Goal: Task Accomplishment & Management: Manage account settings

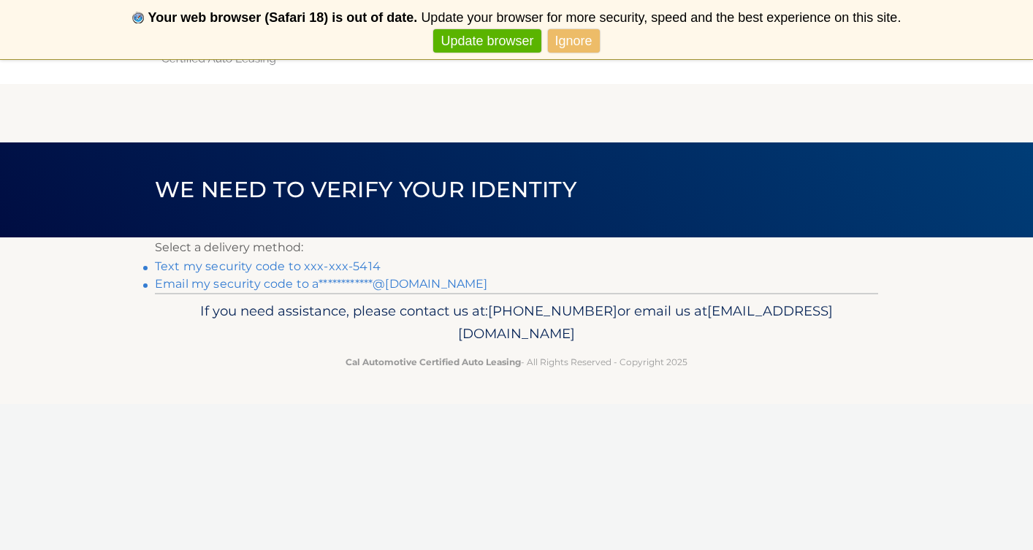
click at [251, 264] on link "Text my security code to xxx-xxx-5414" at bounding box center [268, 266] width 226 height 14
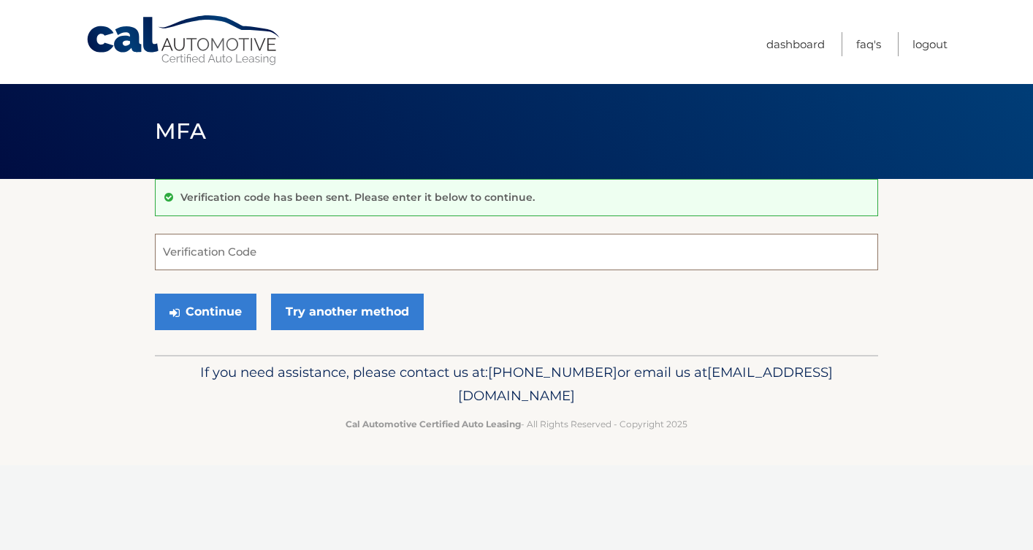
click at [250, 251] on input "Verification Code" at bounding box center [516, 252] width 723 height 37
type input "624886"
click at [205, 311] on button "Continue" at bounding box center [206, 312] width 102 height 37
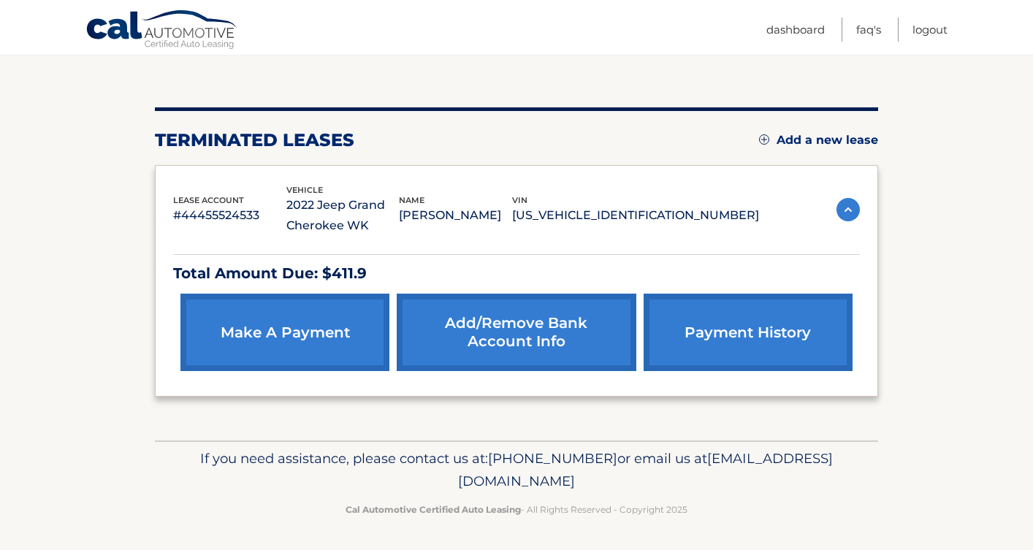
scroll to position [137, 0]
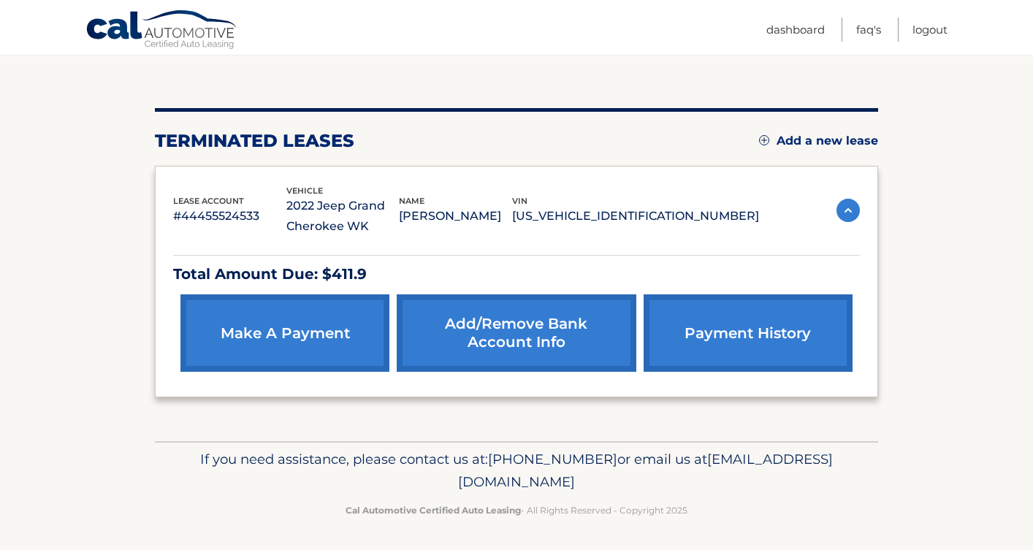
click at [285, 341] on link "make a payment" at bounding box center [284, 332] width 209 height 77
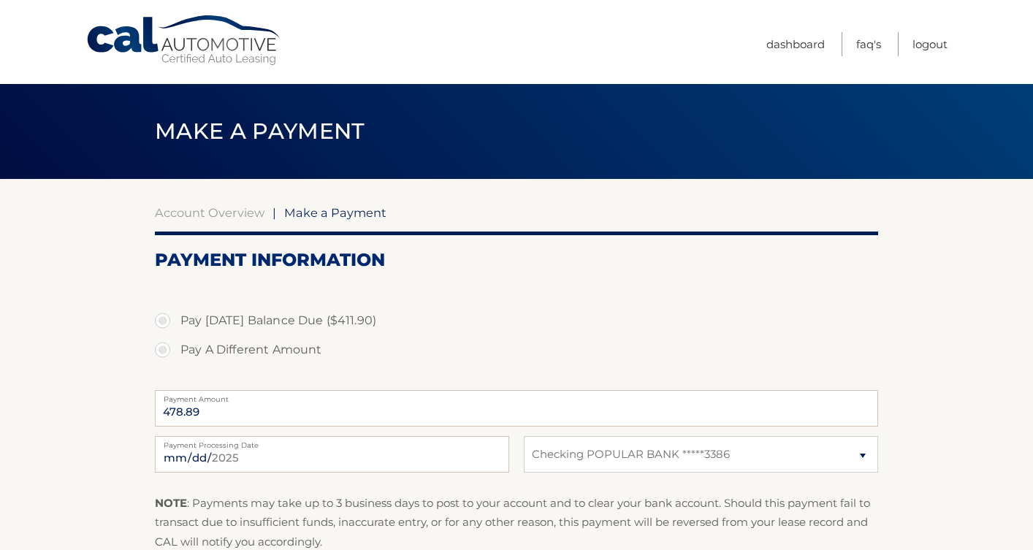
select select "ZTVjMjA3NmMtYWExOC00ZjM4LTkwODEtOWI4ZDhiNzI1YTFk"
click at [164, 318] on label "Pay Today's Balance Due ($411.90)" at bounding box center [516, 320] width 723 height 29
click at [164, 318] on input "Pay Today's Balance Due ($411.90)" at bounding box center [168, 317] width 15 height 23
radio input "true"
type input "411.90"
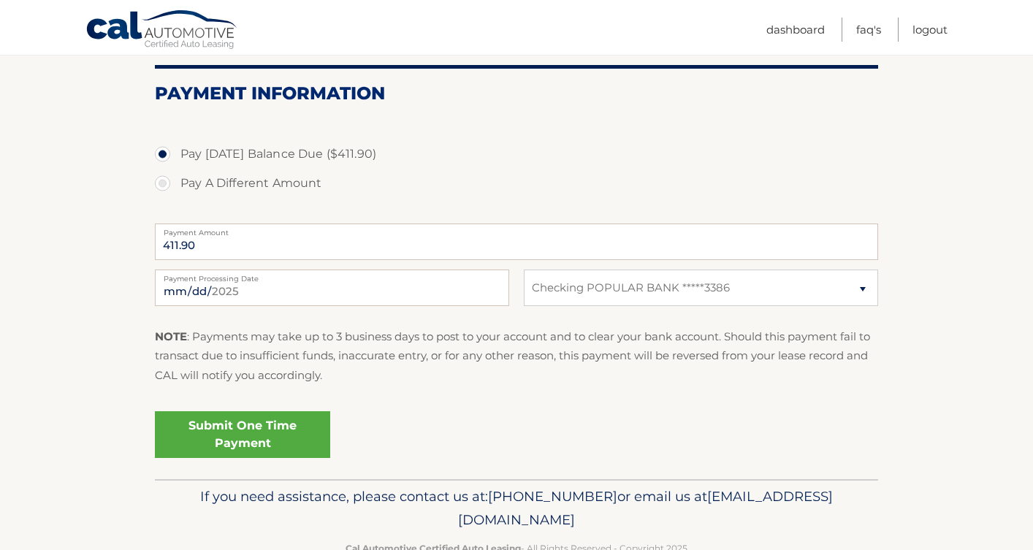
scroll to position [162, 0]
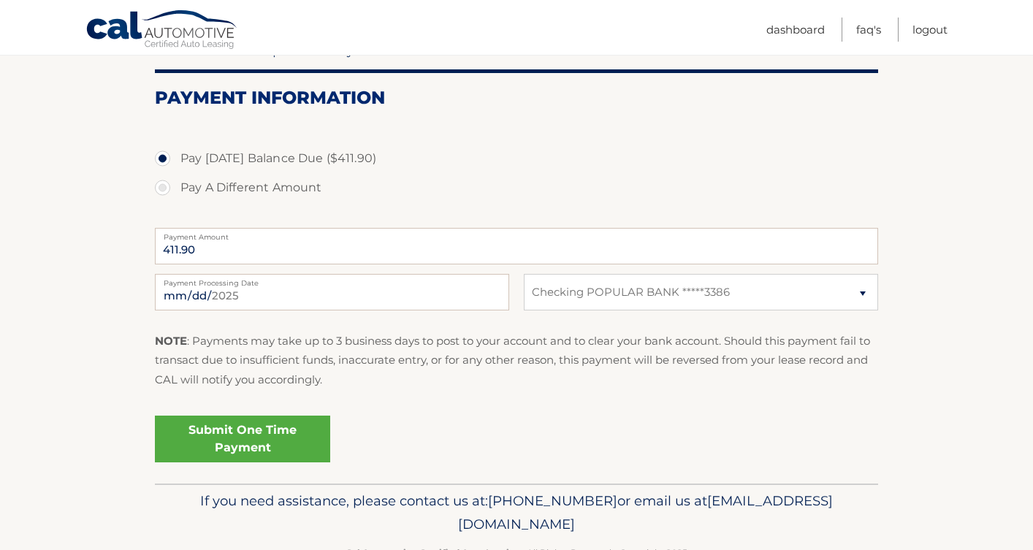
click at [226, 438] on link "Submit One Time Payment" at bounding box center [242, 439] width 175 height 47
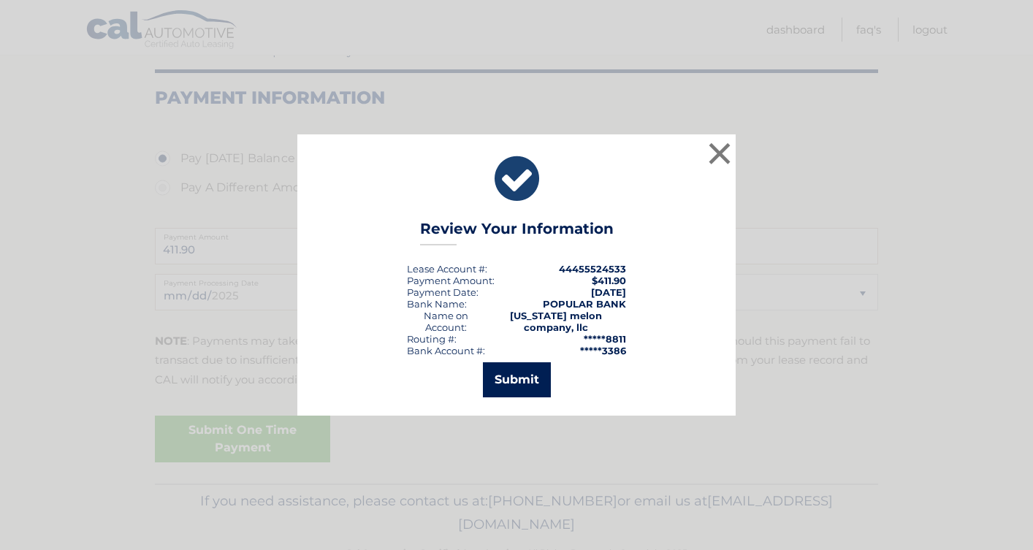
click at [511, 384] on button "Submit" at bounding box center [517, 379] width 68 height 35
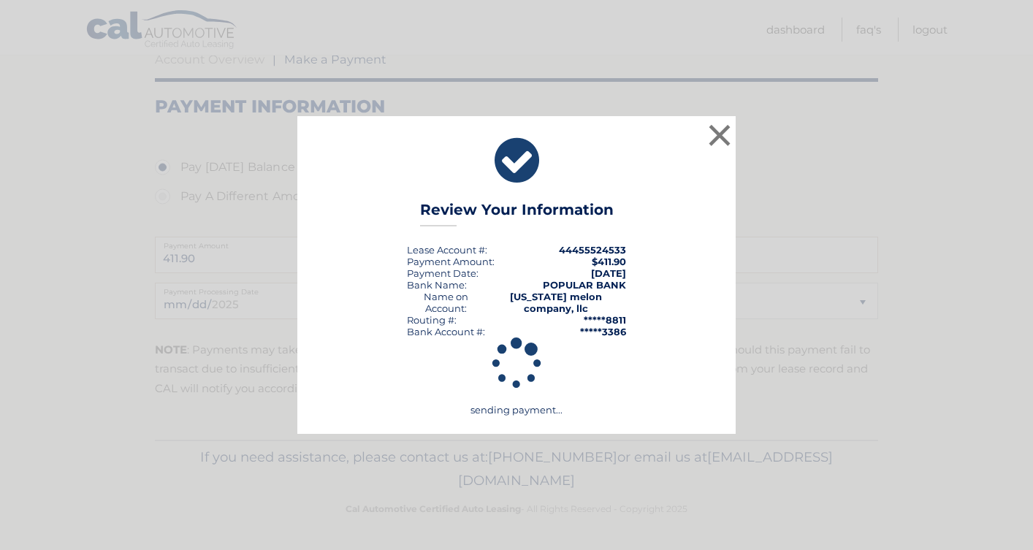
scroll to position [151, 0]
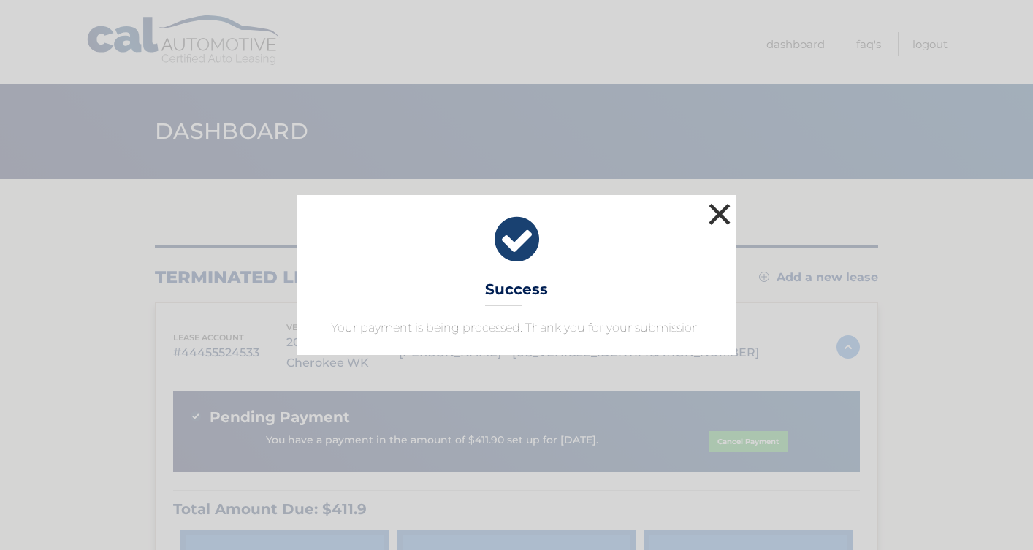
click at [717, 212] on button "×" at bounding box center [719, 213] width 29 height 29
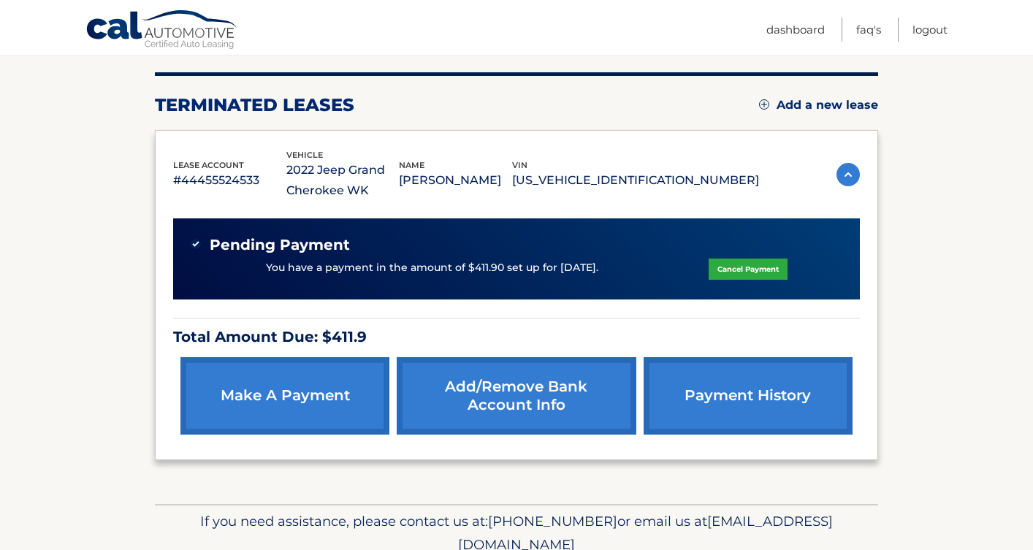
scroll to position [188, 0]
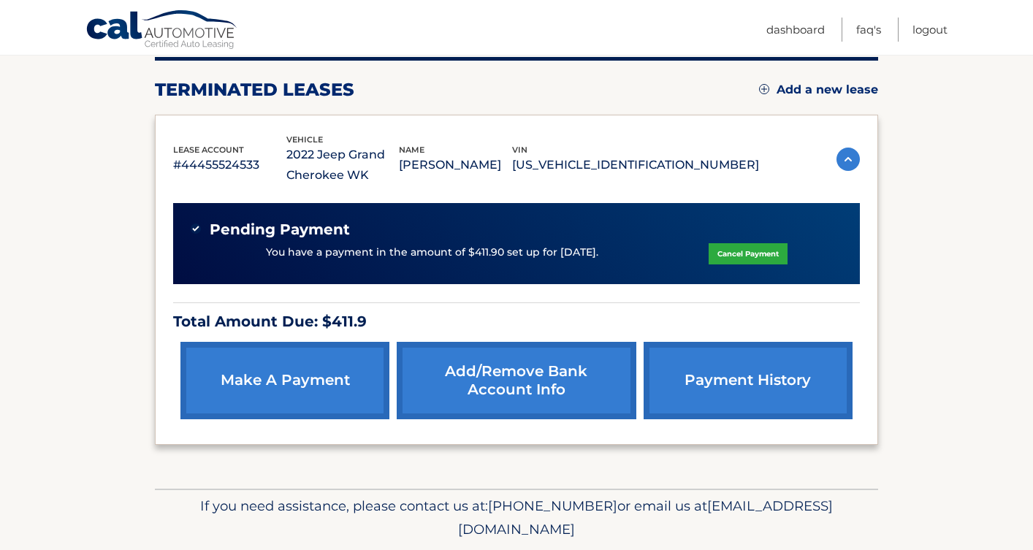
click at [711, 372] on link "payment history" at bounding box center [747, 380] width 209 height 77
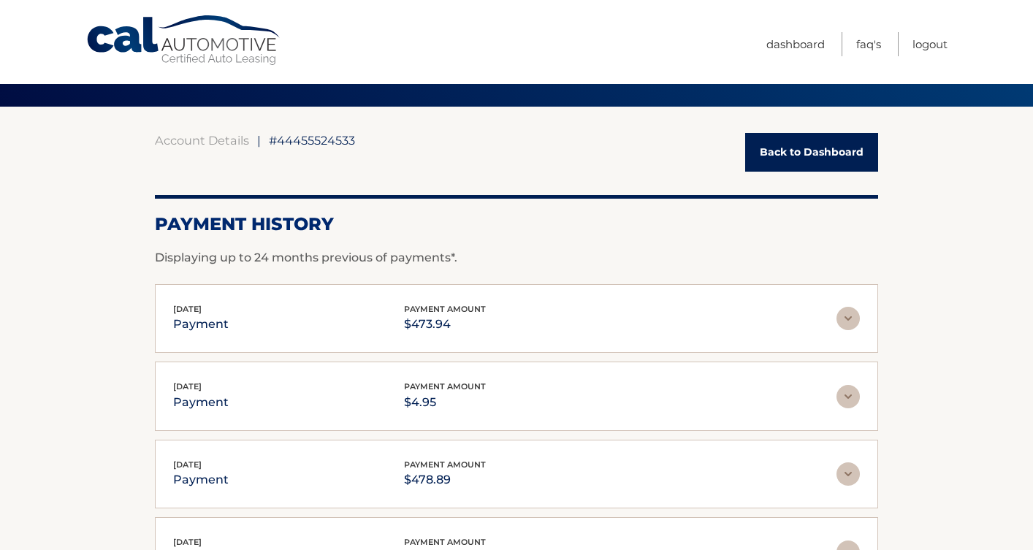
scroll to position [76, 0]
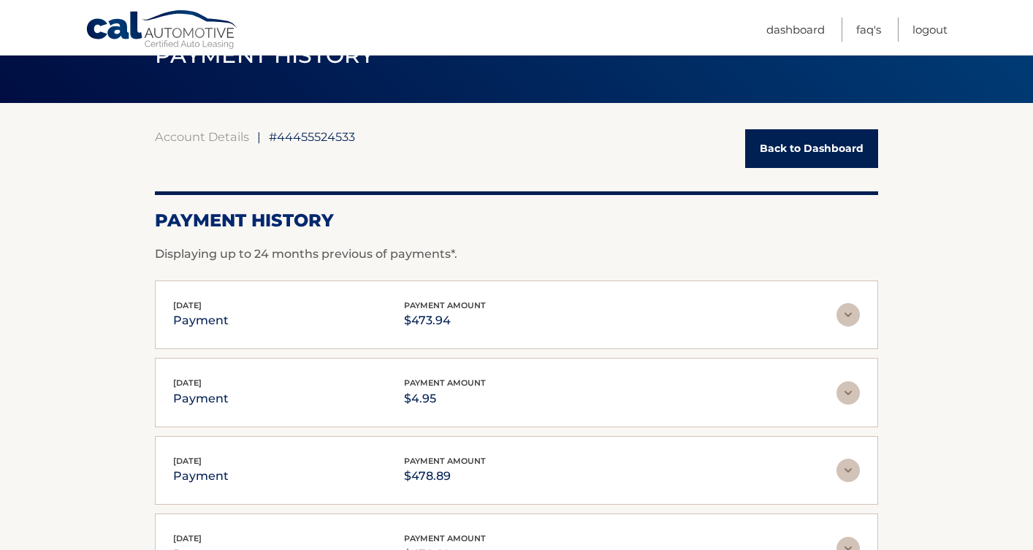
click at [822, 147] on link "Back to Dashboard" at bounding box center [811, 148] width 133 height 39
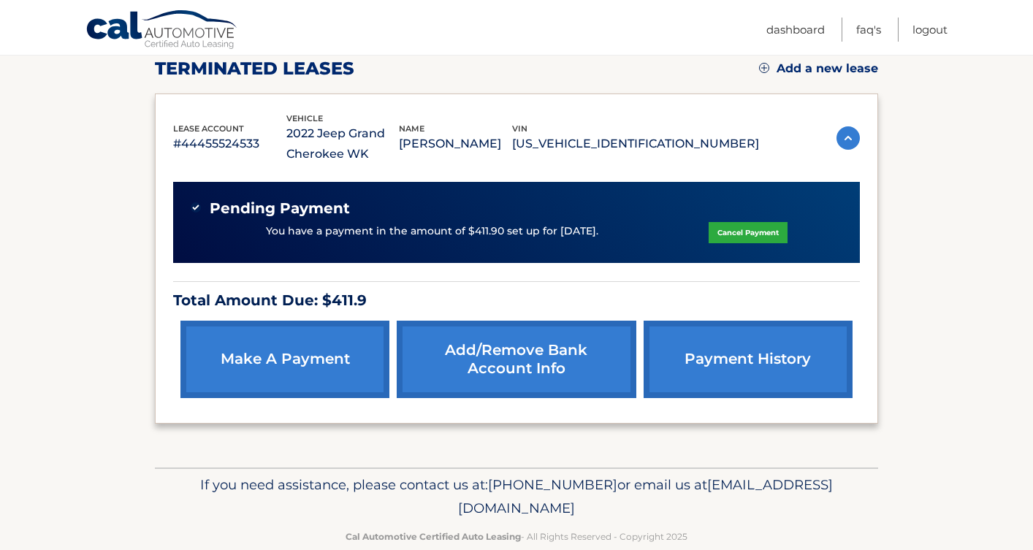
scroll to position [213, 0]
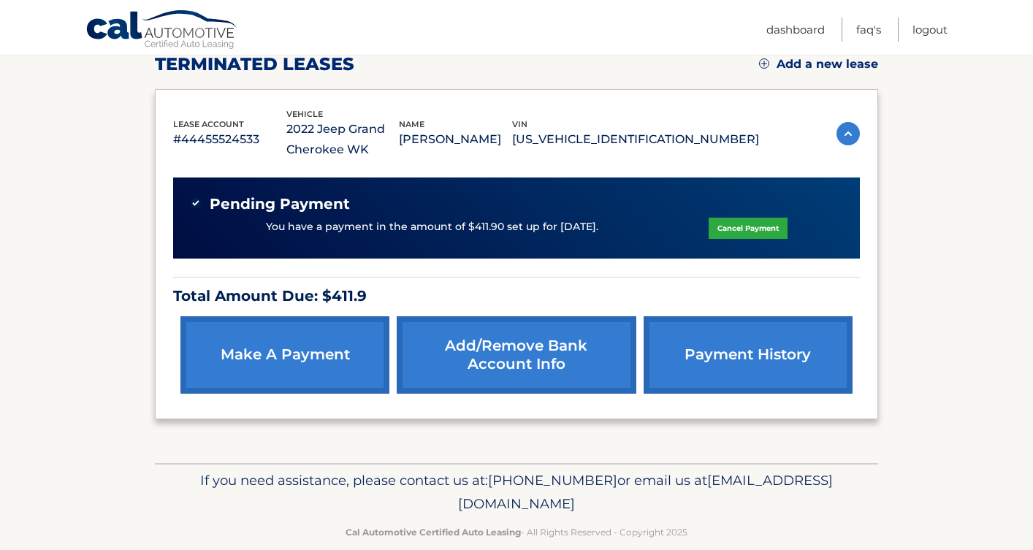
click at [741, 346] on link "payment history" at bounding box center [747, 354] width 209 height 77
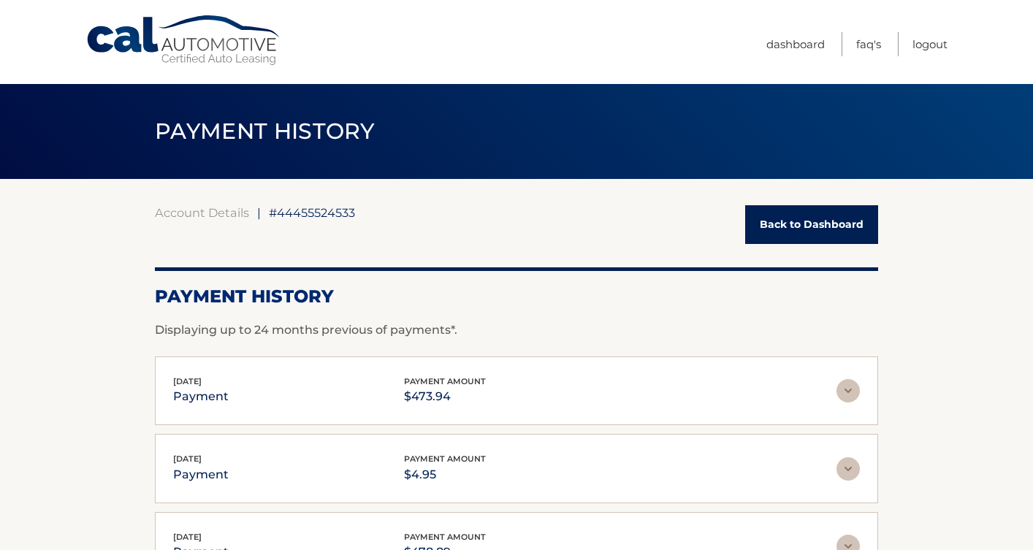
click at [823, 224] on link "Back to Dashboard" at bounding box center [811, 224] width 133 height 39
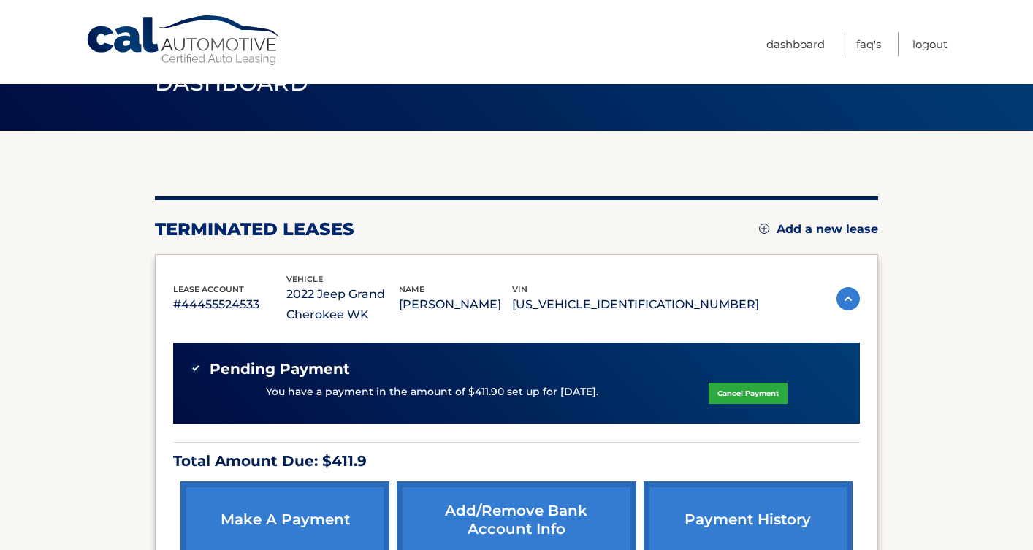
scroll to position [50, 0]
